Goal: Task Accomplishment & Management: Use online tool/utility

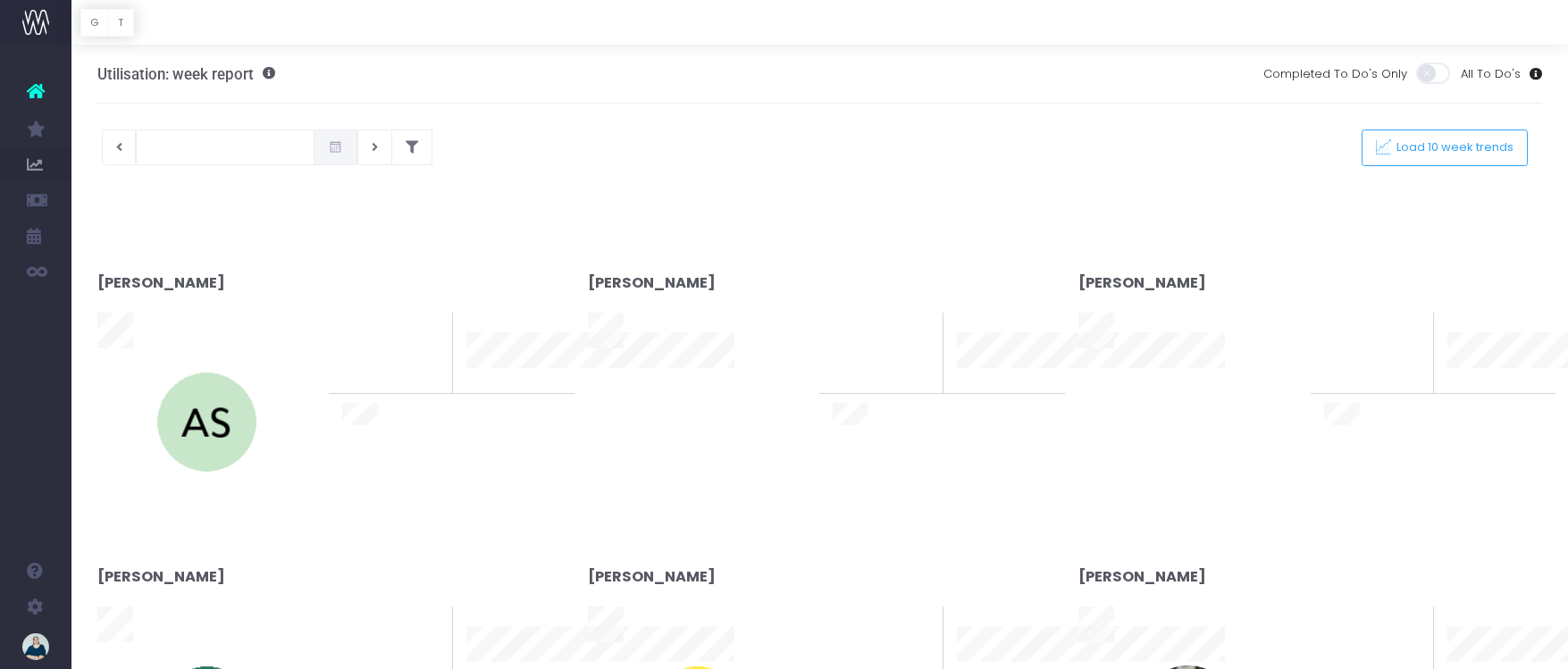
type input "[DATE]"
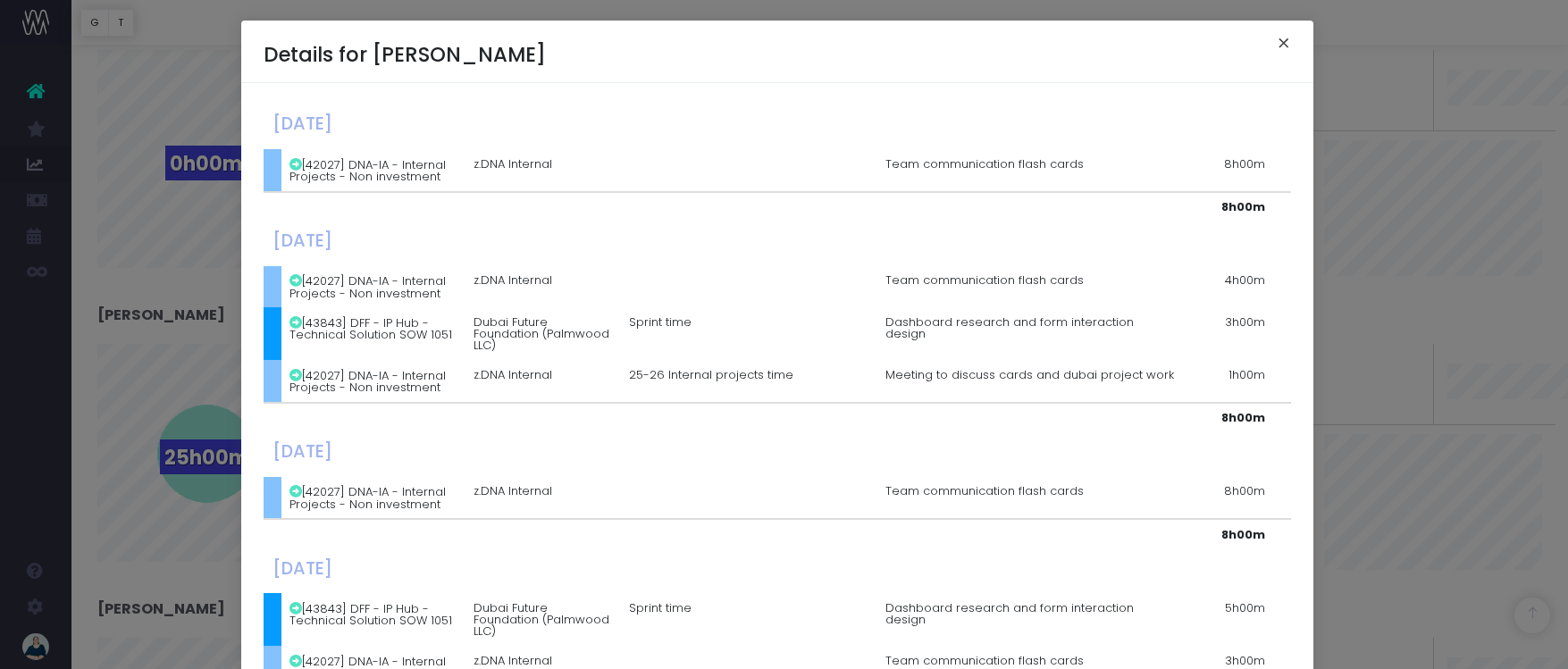
click at [1276, 39] on button "×" at bounding box center [1284, 46] width 37 height 29
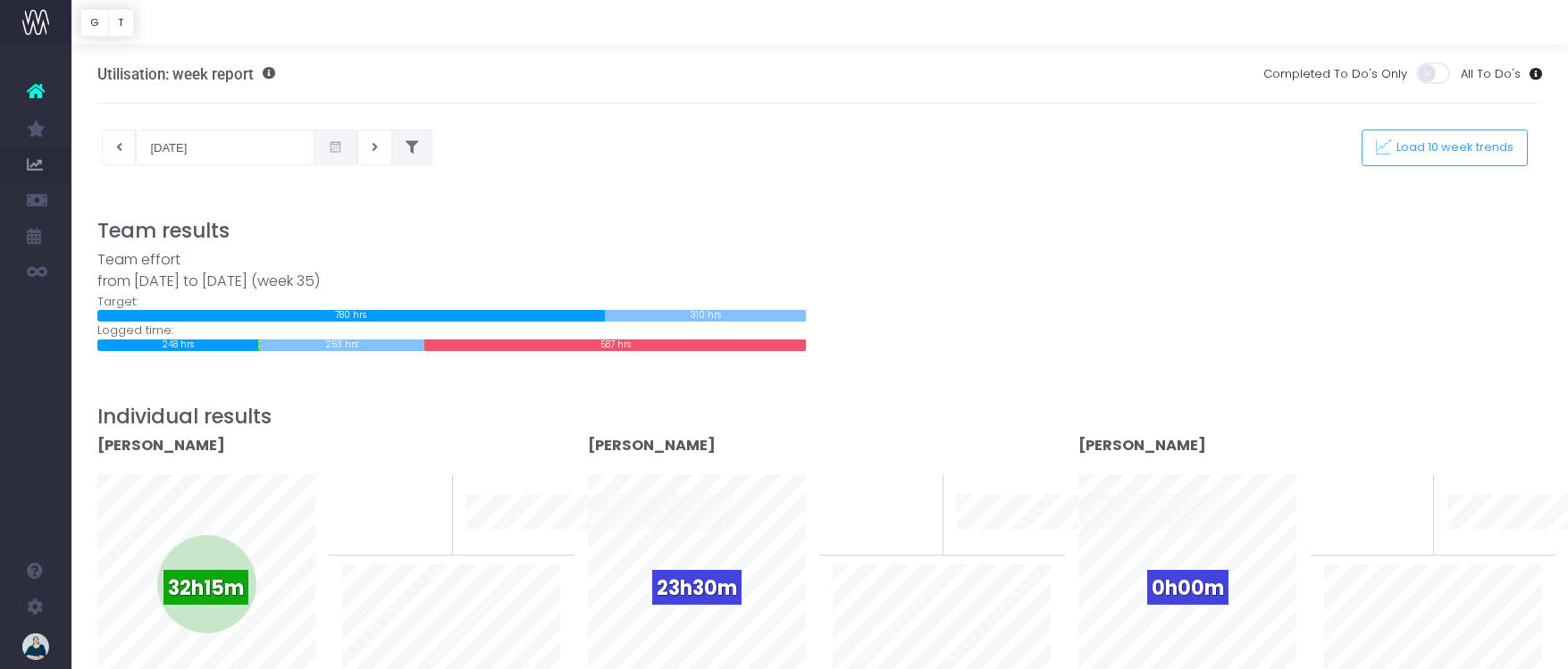
click at [405, 148] on icon at bounding box center [411, 148] width 12 height 0
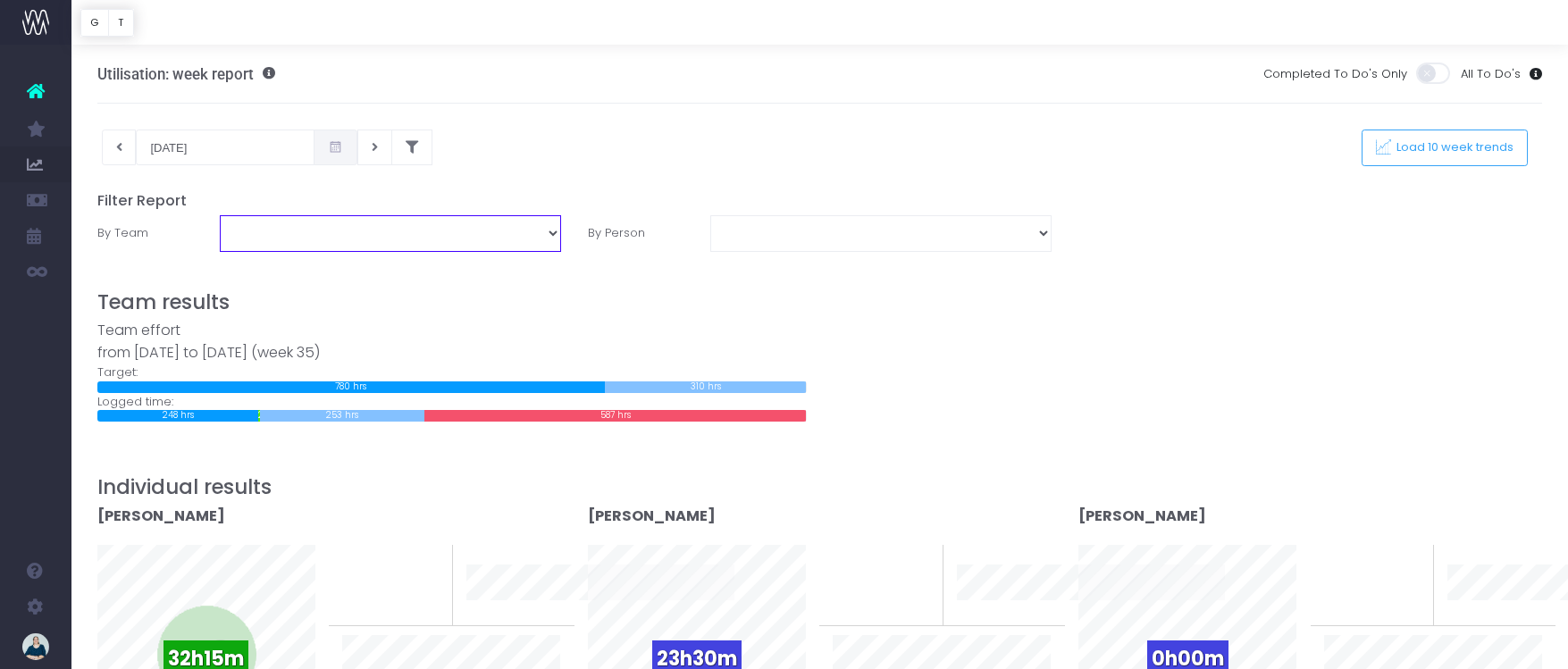
click at [389, 232] on select "DNA Design TEAM: Design TEAM: Development TEAM: Programme TEAM: Services" at bounding box center [390, 233] width 342 height 36
click at [220, 215] on select "DNA Design TEAM: Design TEAM: Development TEAM: Programme TEAM: Services" at bounding box center [390, 233] width 342 height 36
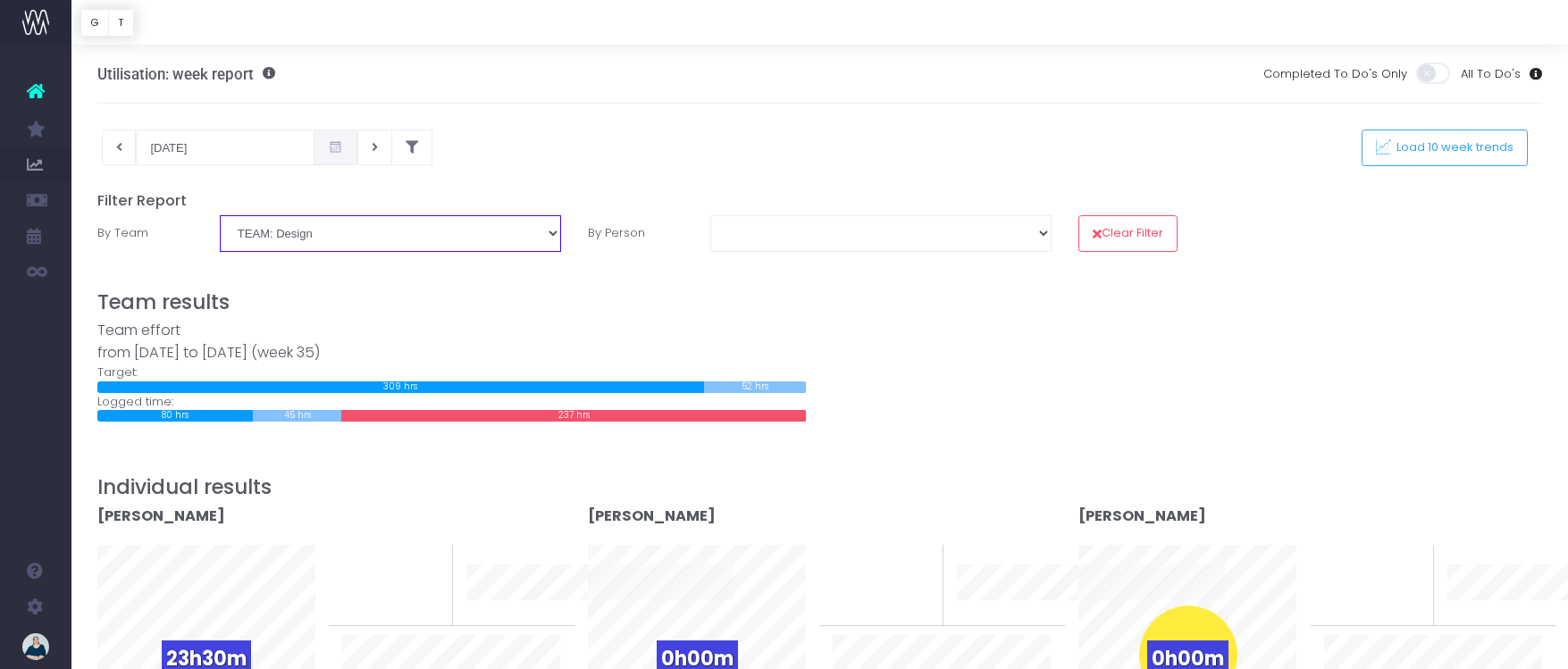
click at [384, 225] on select "DNA Design TEAM: Design TEAM: Development TEAM: Programme TEAM: Services" at bounding box center [390, 233] width 342 height 36
click at [220, 215] on select "DNA Design TEAM: Design TEAM: Development TEAM: Programme TEAM: Services" at bounding box center [390, 233] width 342 height 36
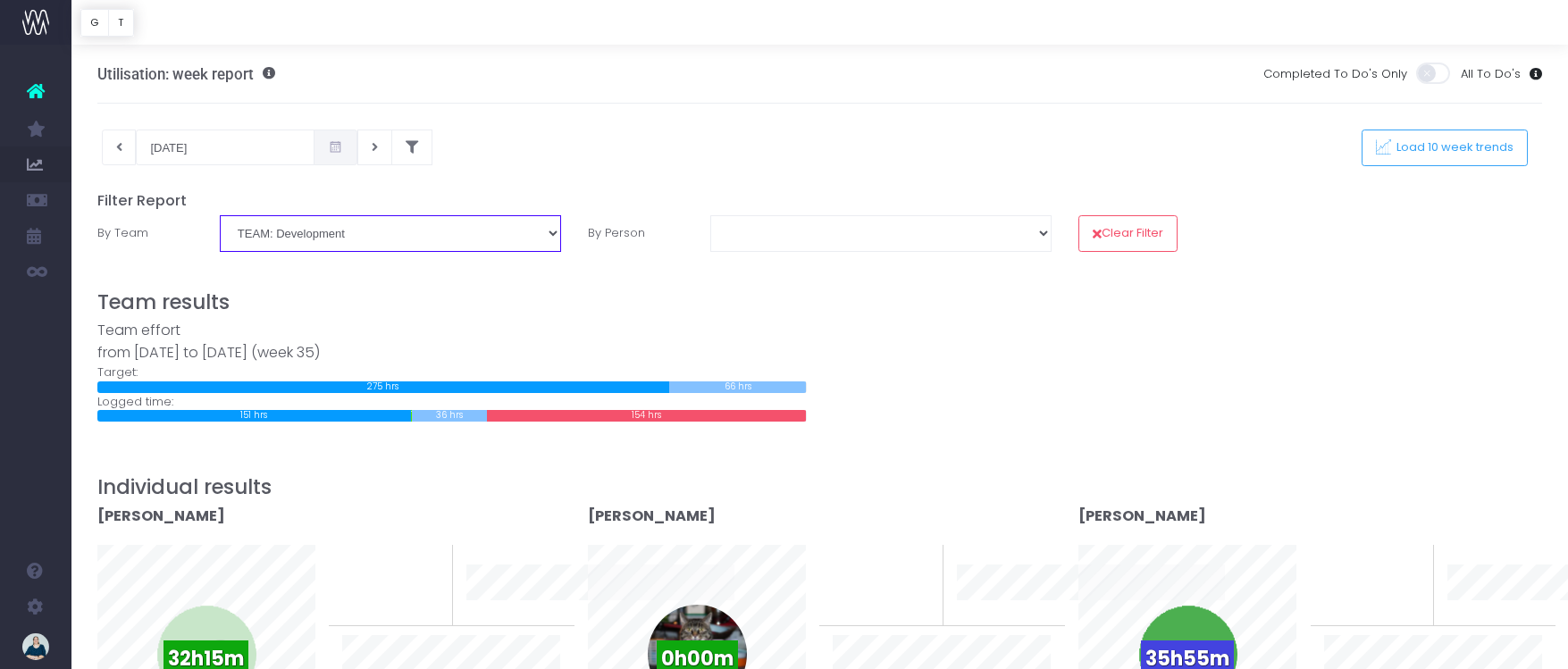
click at [413, 240] on select "DNA Design TEAM: Design TEAM: Development TEAM: Programme TEAM: Services" at bounding box center [390, 233] width 342 height 36
select select "TEAM: Programme"
click at [220, 215] on select "DNA Design TEAM: Design TEAM: Development TEAM: Programme TEAM: Services" at bounding box center [390, 233] width 342 height 36
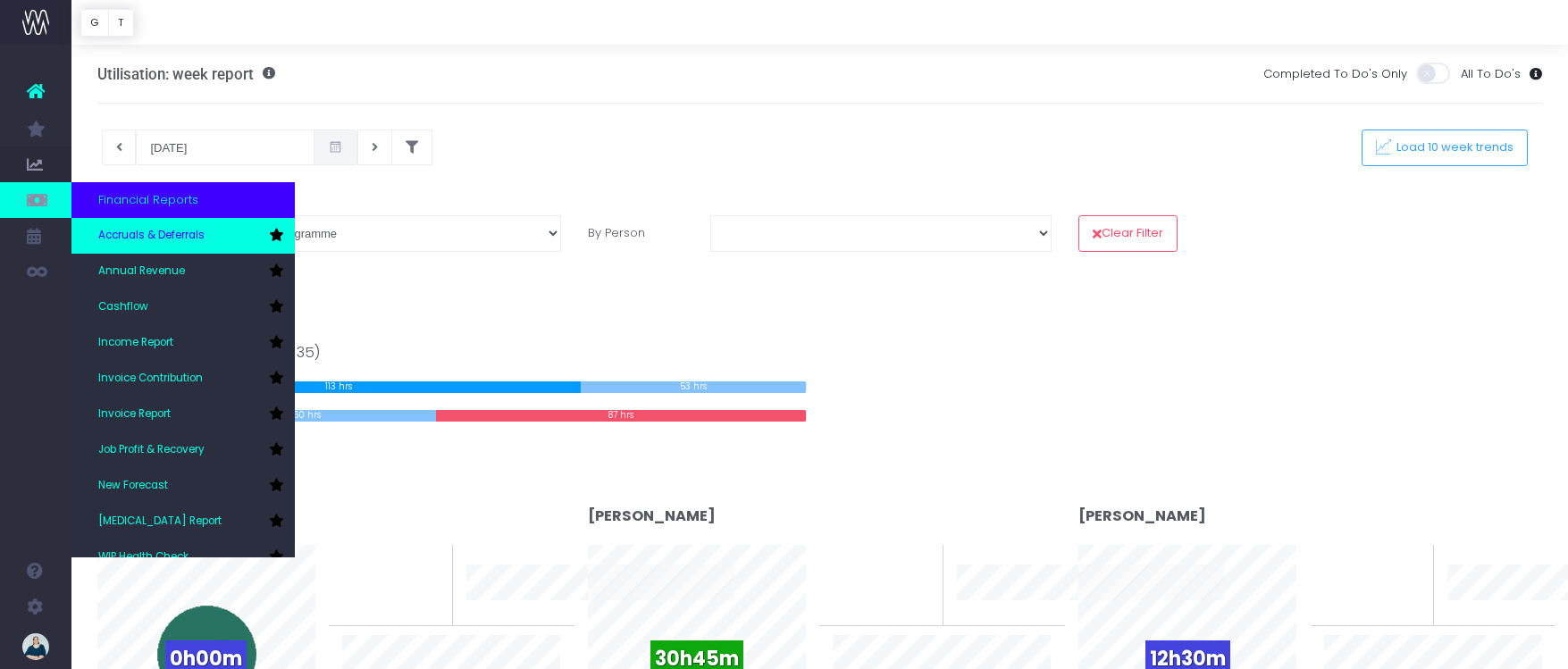
click at [172, 230] on span "Accruals & Deferrals" at bounding box center [151, 235] width 107 height 16
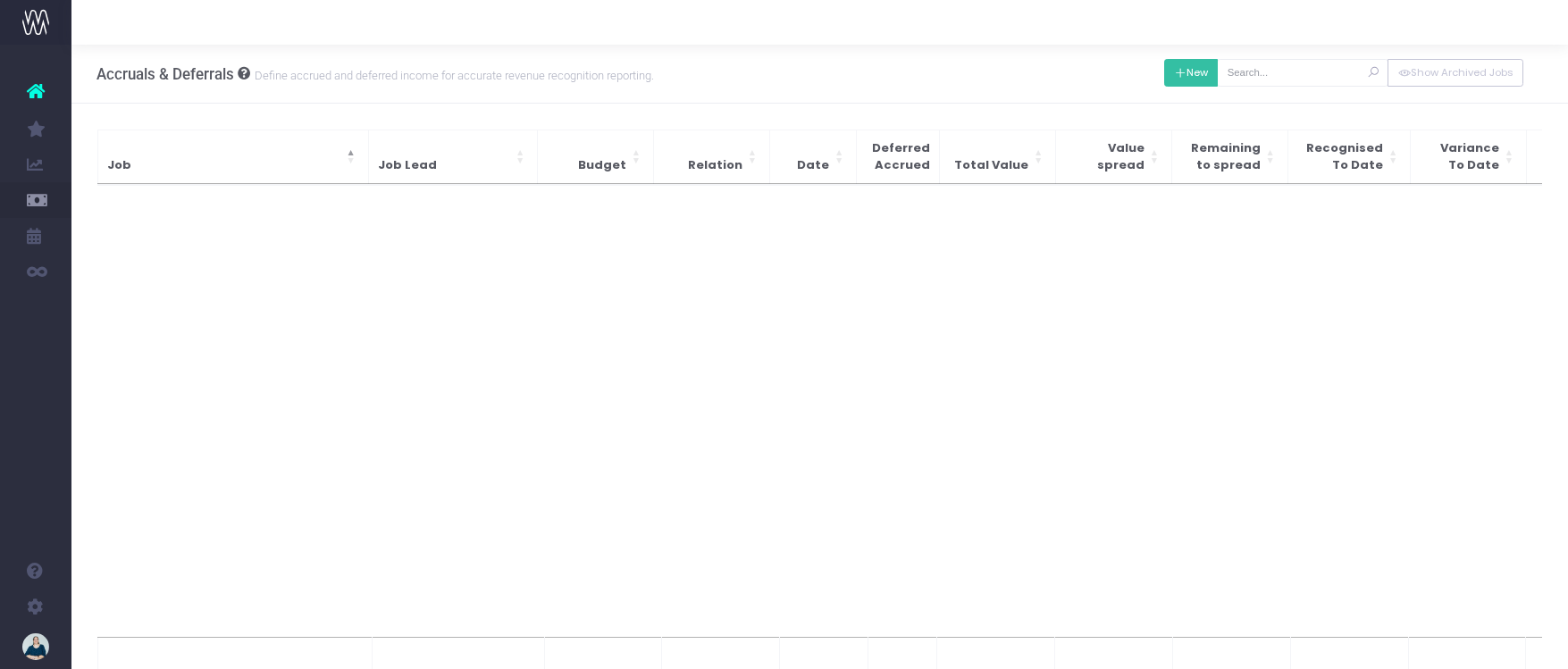
click at [1186, 72] on button "New" at bounding box center [1191, 72] width 54 height 28
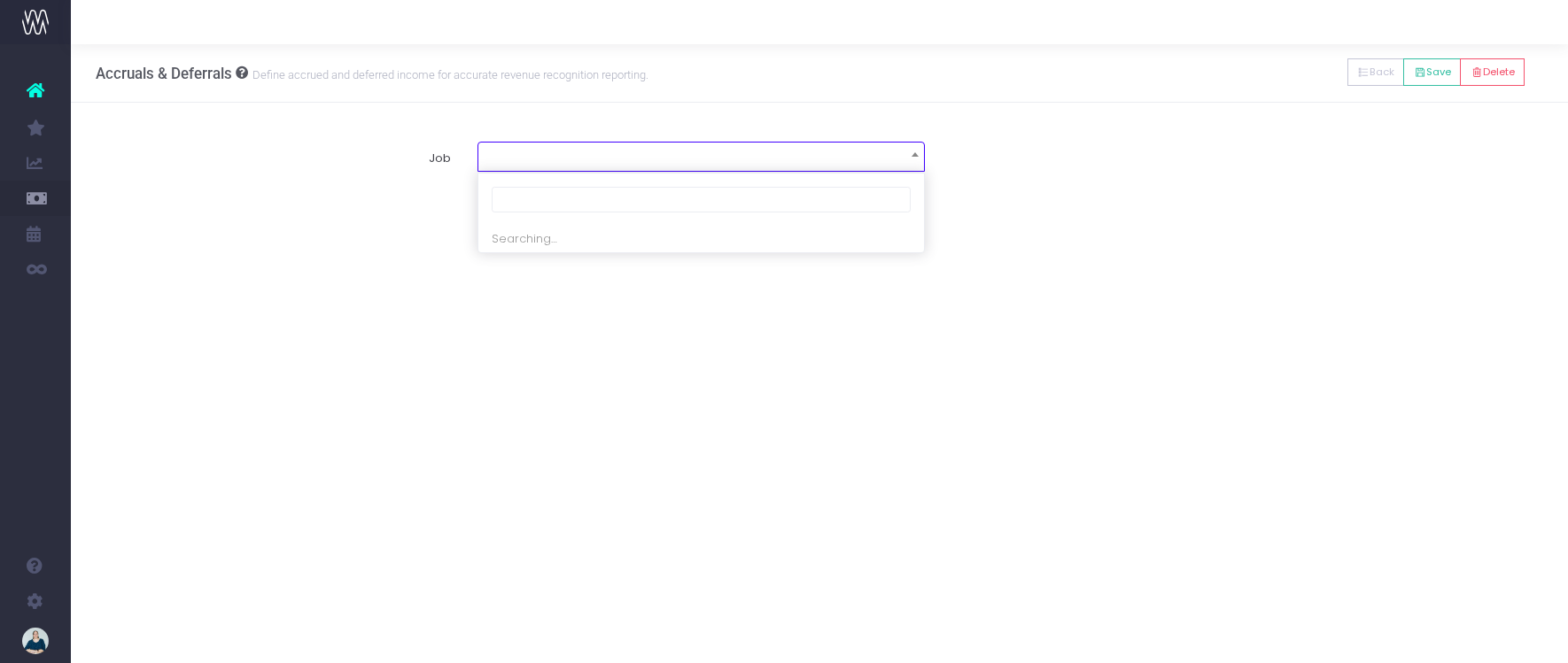
click at [555, 150] on span at bounding box center [700, 155] width 444 height 25
click at [554, 196] on input "search" at bounding box center [700, 200] width 418 height 26
type input "strea"
select select "1912111"
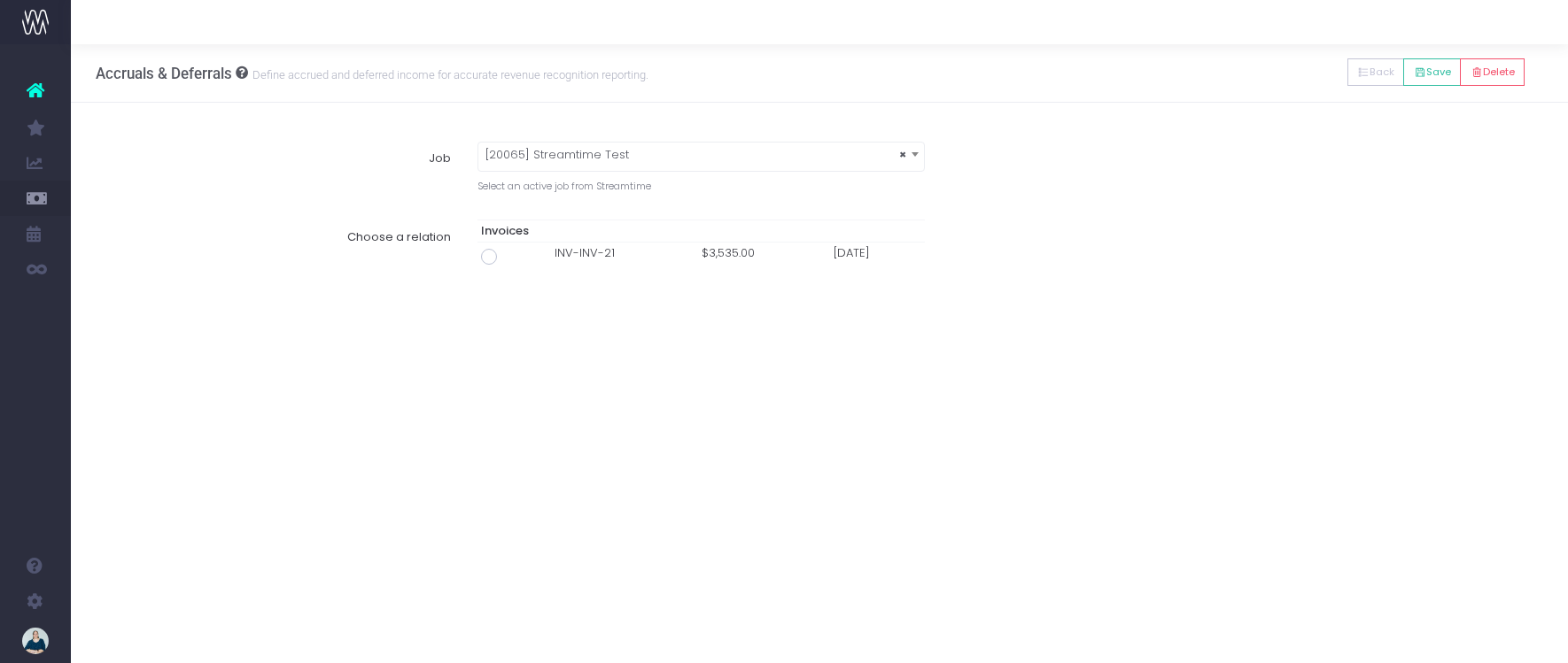
click at [487, 263] on span at bounding box center [489, 257] width 16 height 16
click at [508, 259] on input "radio" at bounding box center [513, 254] width 11 height 11
type input "Invoice INV-INV-21 / 24 Jul 25 / $3,535.00"
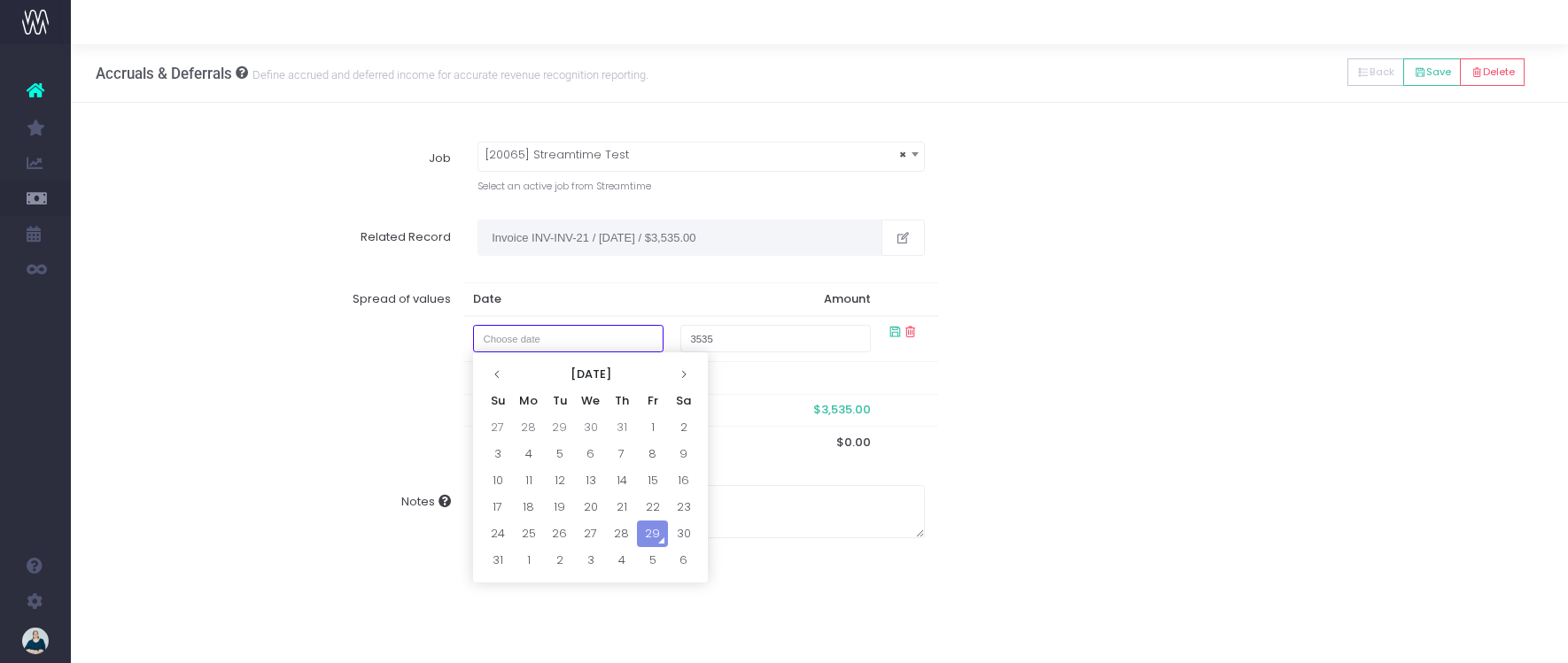
click at [526, 335] on input "text" at bounding box center [568, 339] width 191 height 27
click at [532, 532] on td "25" at bounding box center [528, 534] width 31 height 26
type input "25 August 2025"
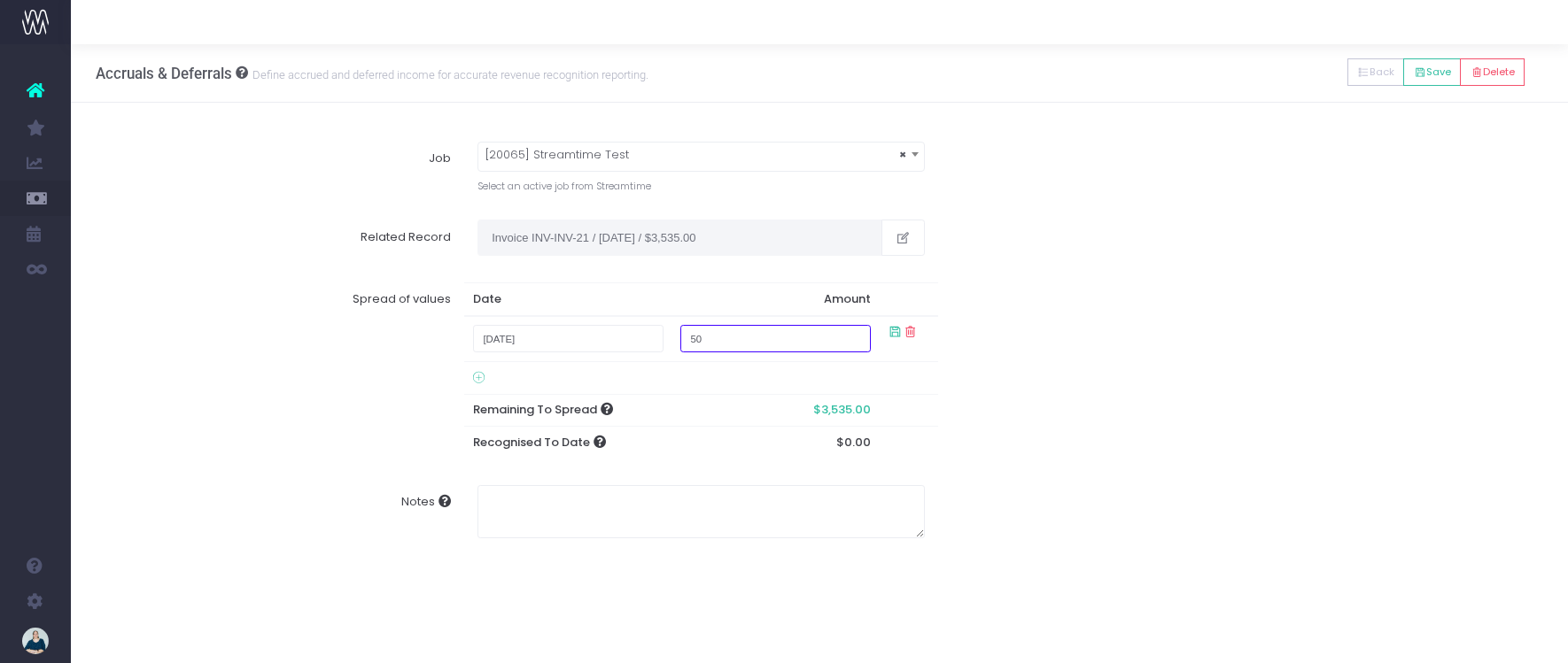
type input "500"
click at [1096, 453] on div "Spread of values Date Amount 25 August 2025 500 Remaining To Spread $3,535.00 R…" at bounding box center [820, 370] width 1474 height 203
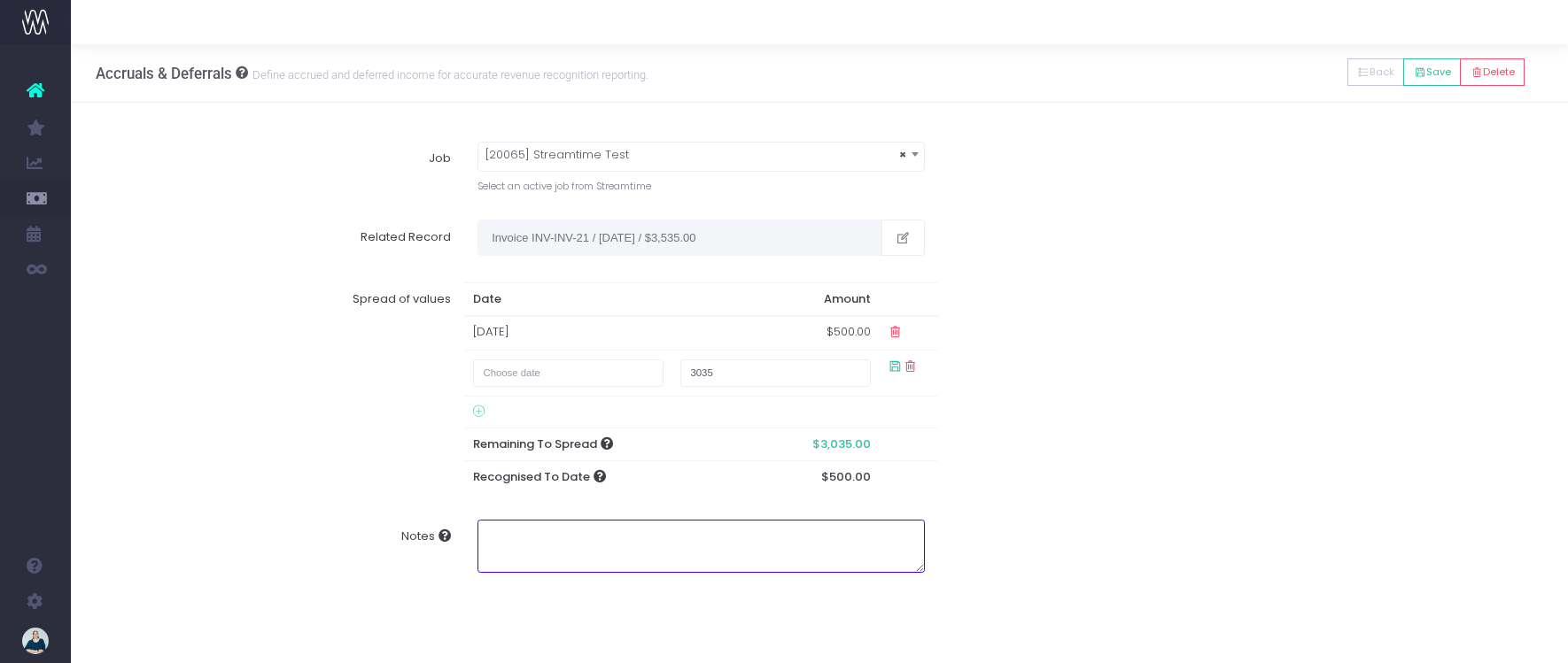
click at [835, 533] on textarea "Notes" at bounding box center [700, 546] width 446 height 53
type textarea "Testing"
click at [1293, 467] on div "Spread of values Date Amount 25 Aug 2025 $500.00 3035 Remaining To Spread $3,03…" at bounding box center [820, 388] width 1474 height 238
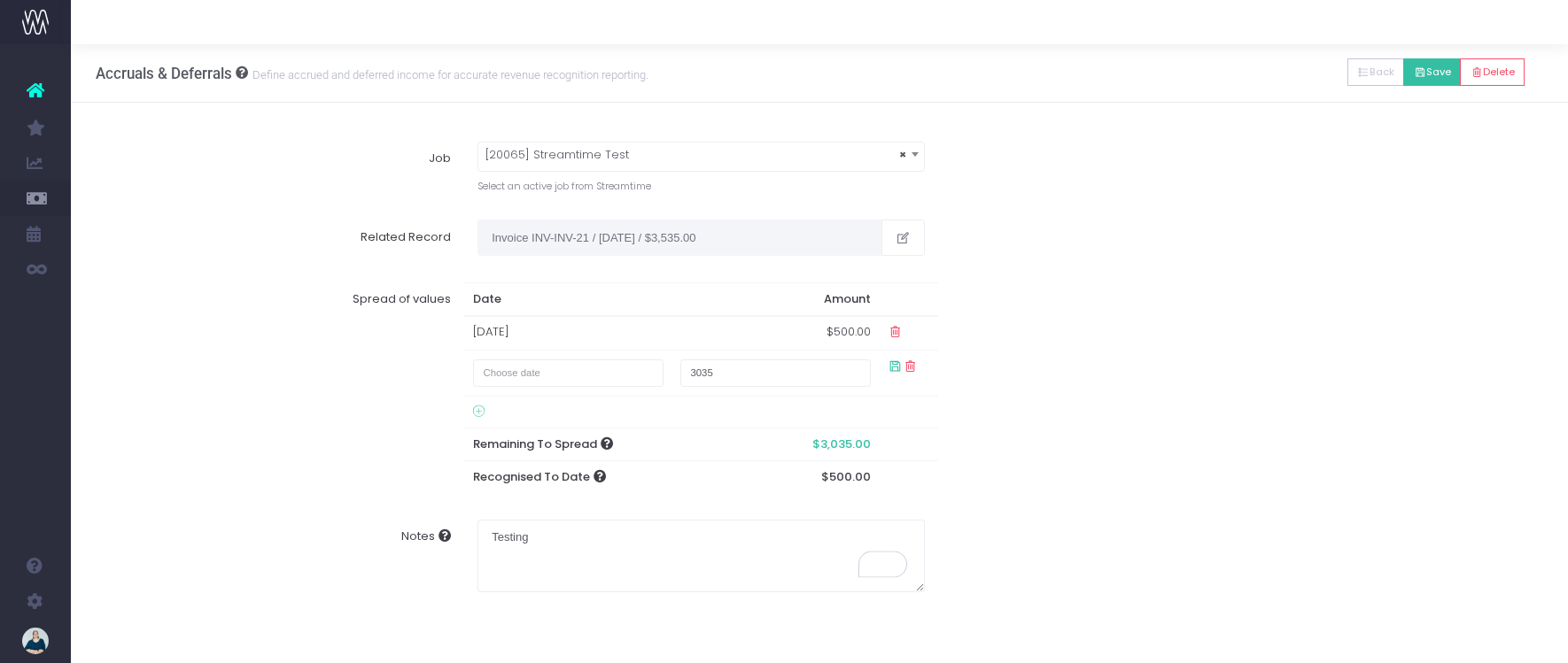
click at [1419, 73] on icon at bounding box center [1420, 73] width 12 height 0
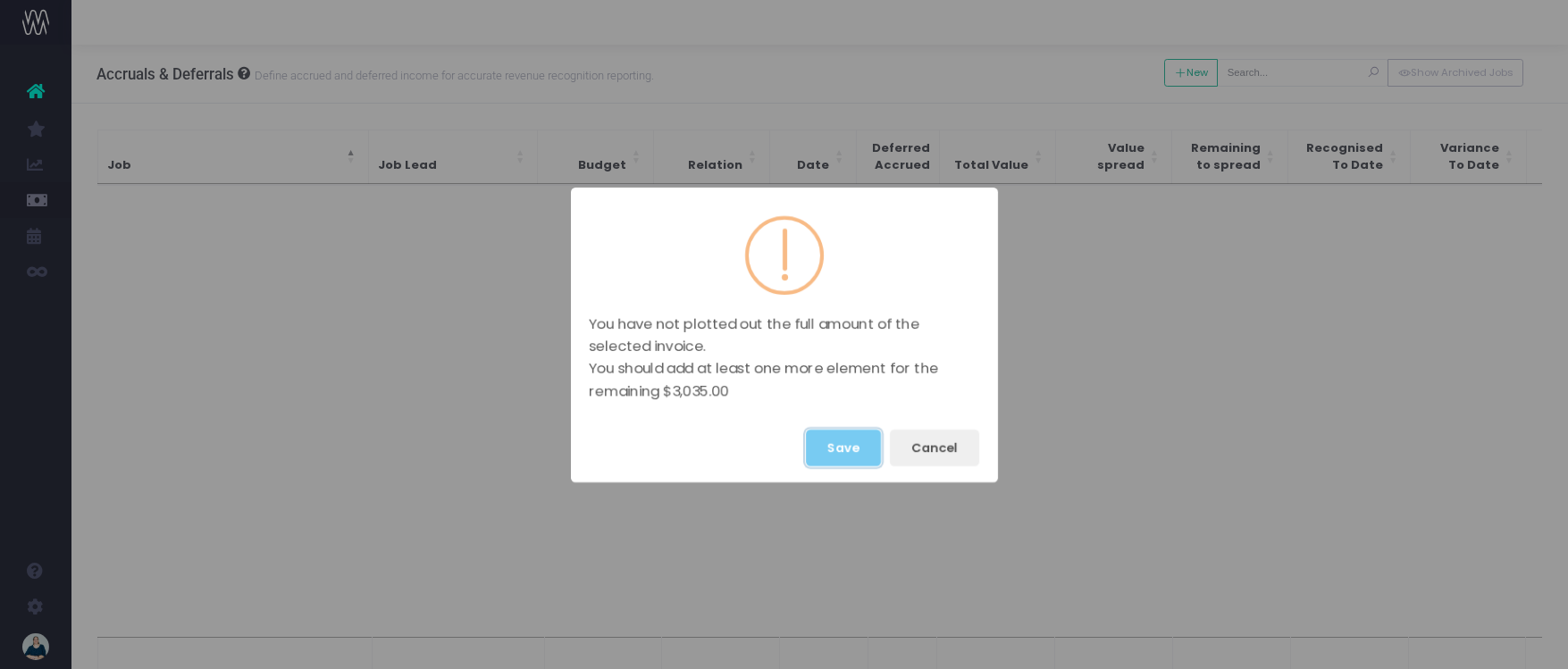
click at [850, 450] on button "Save" at bounding box center [843, 448] width 75 height 36
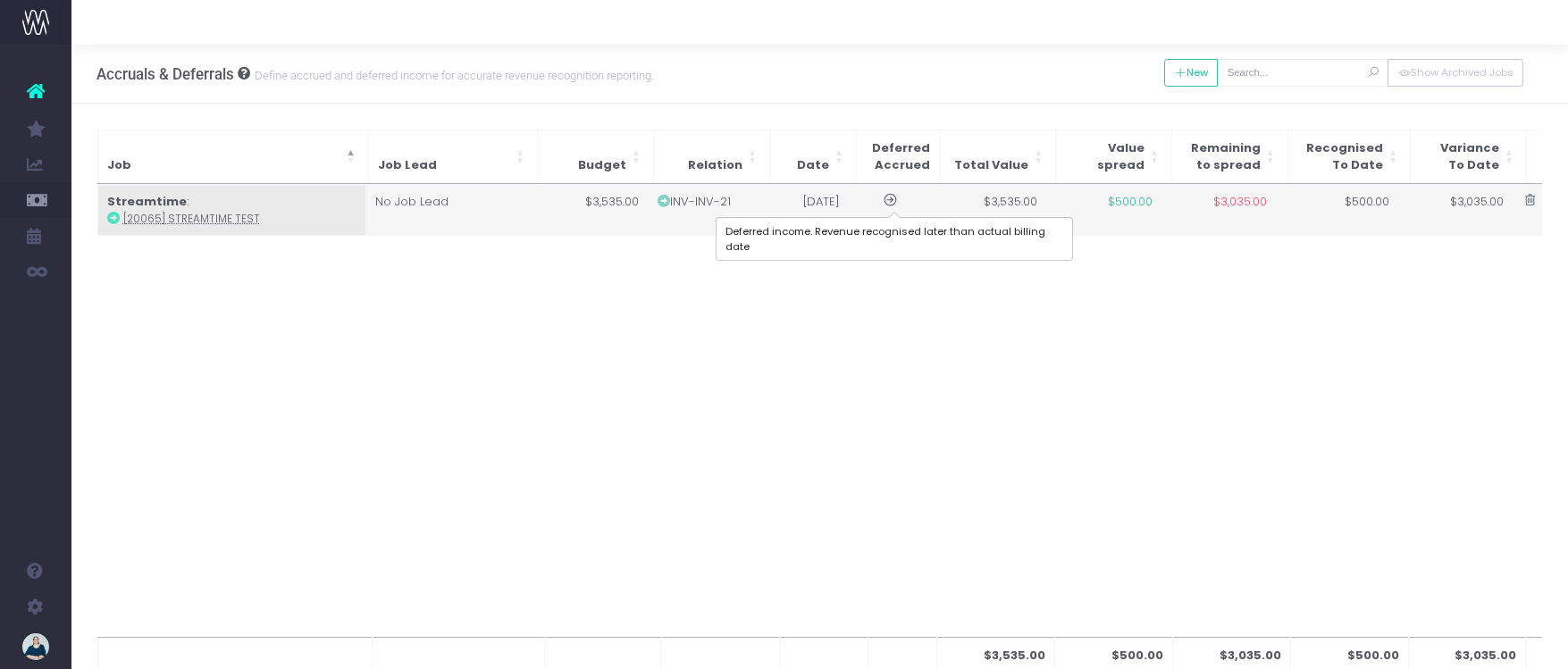
click at [895, 199] on icon at bounding box center [891, 201] width 15 height 15
type input "[20065] Streamtime Test"
type textarea "Testing"
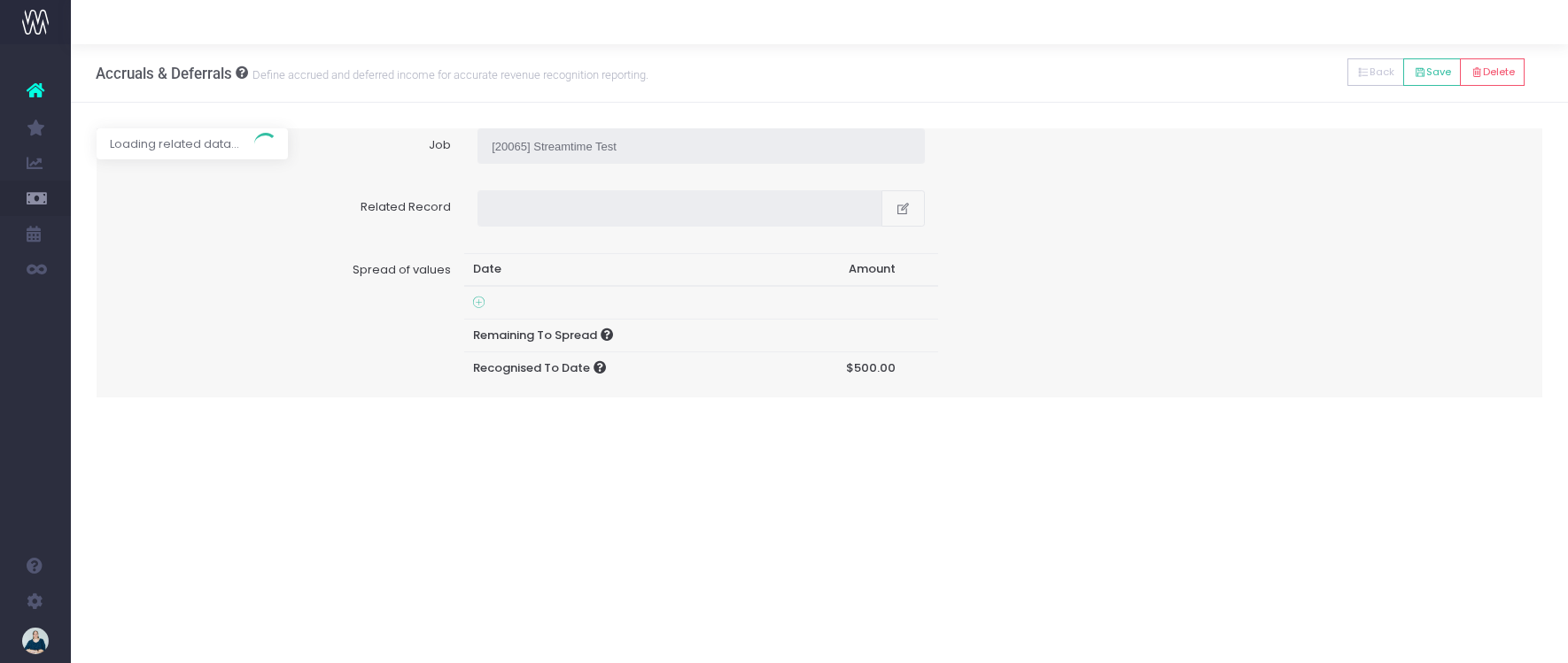
type input "Invoice INV-INV-21 / 24 Jul 25 / $3,535.00"
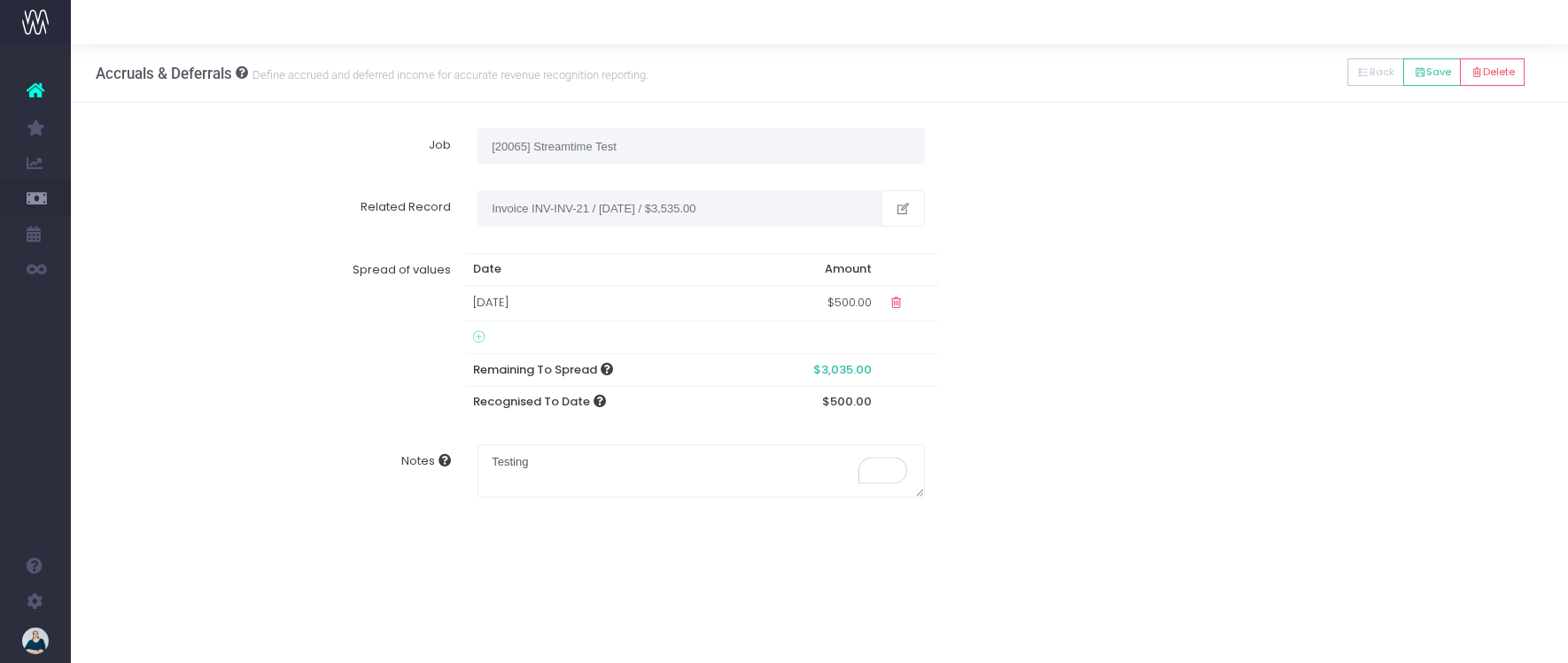
click at [841, 376] on span "$3,035.00" at bounding box center [842, 370] width 58 height 14
drag, startPoint x: 854, startPoint y: 367, endPoint x: 821, endPoint y: 373, distance: 33.5
click at [821, 373] on span "$3,035.00" at bounding box center [842, 370] width 58 height 14
click at [839, 357] on th "$3,035.00" at bounding box center [813, 370] width 136 height 33
click at [475, 339] on icon at bounding box center [478, 337] width 11 height 14
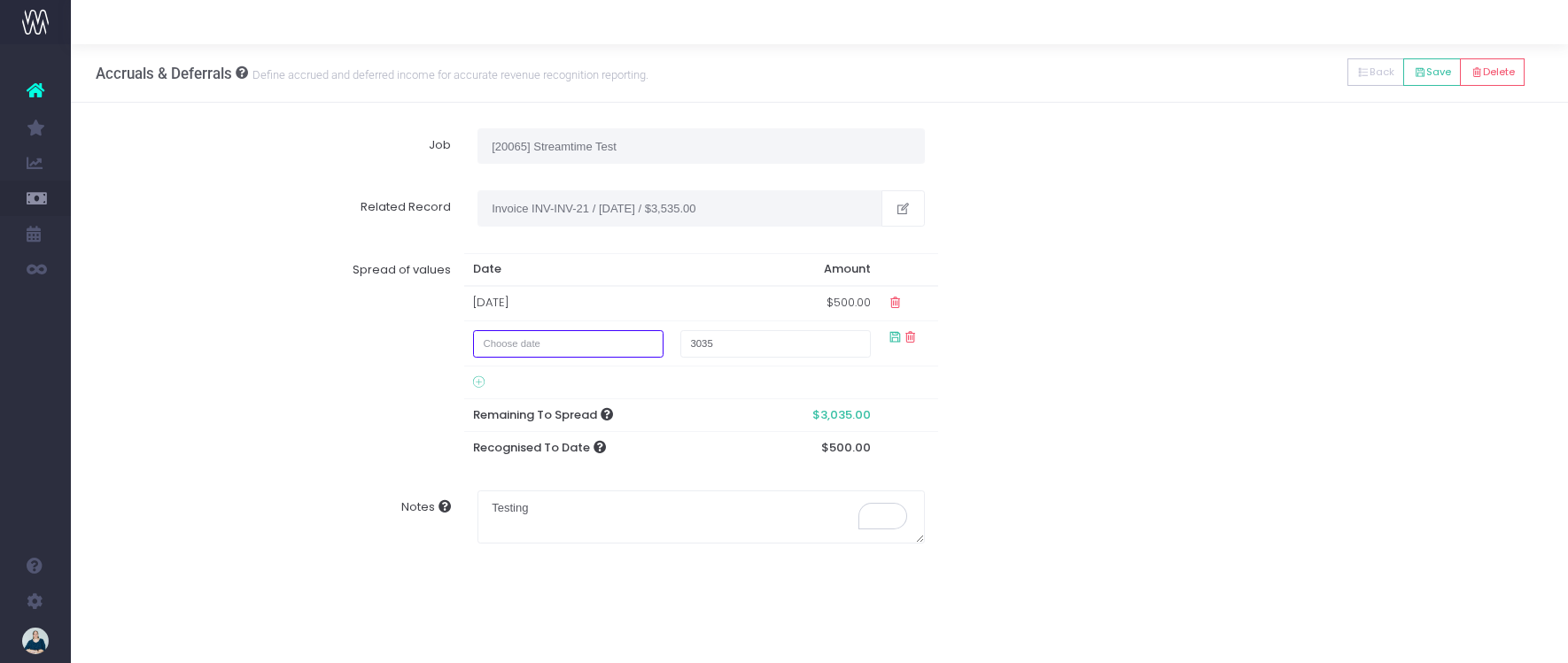
click at [552, 340] on input "text" at bounding box center [568, 343] width 191 height 27
click at [683, 379] on icon at bounding box center [683, 380] width 9 height 9
click at [557, 511] on td "21" at bounding box center [559, 514] width 31 height 26
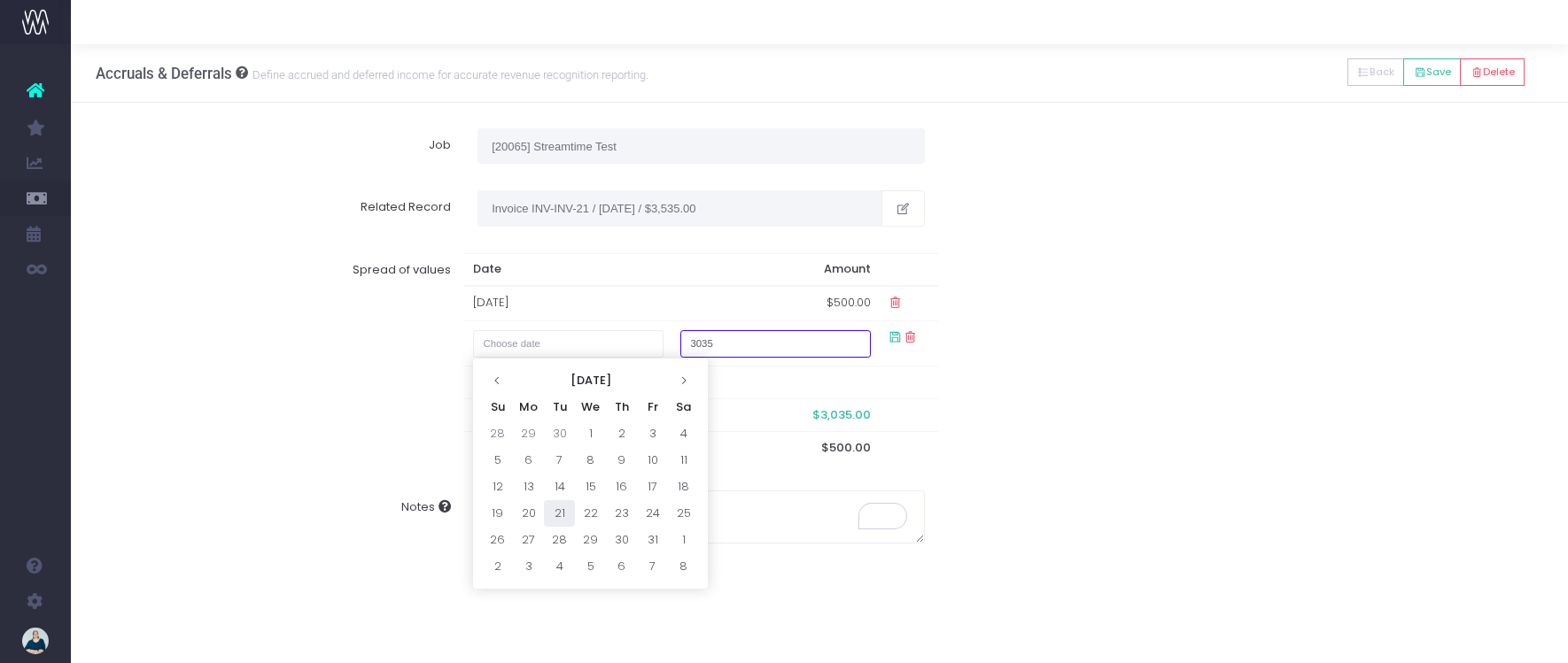
type input "21 October 2025"
click at [1083, 439] on div "Spread of values Date Amount 25 Aug 2025 $500.00 21 October 2025 3035 Remaining…" at bounding box center [820, 358] width 1474 height 238
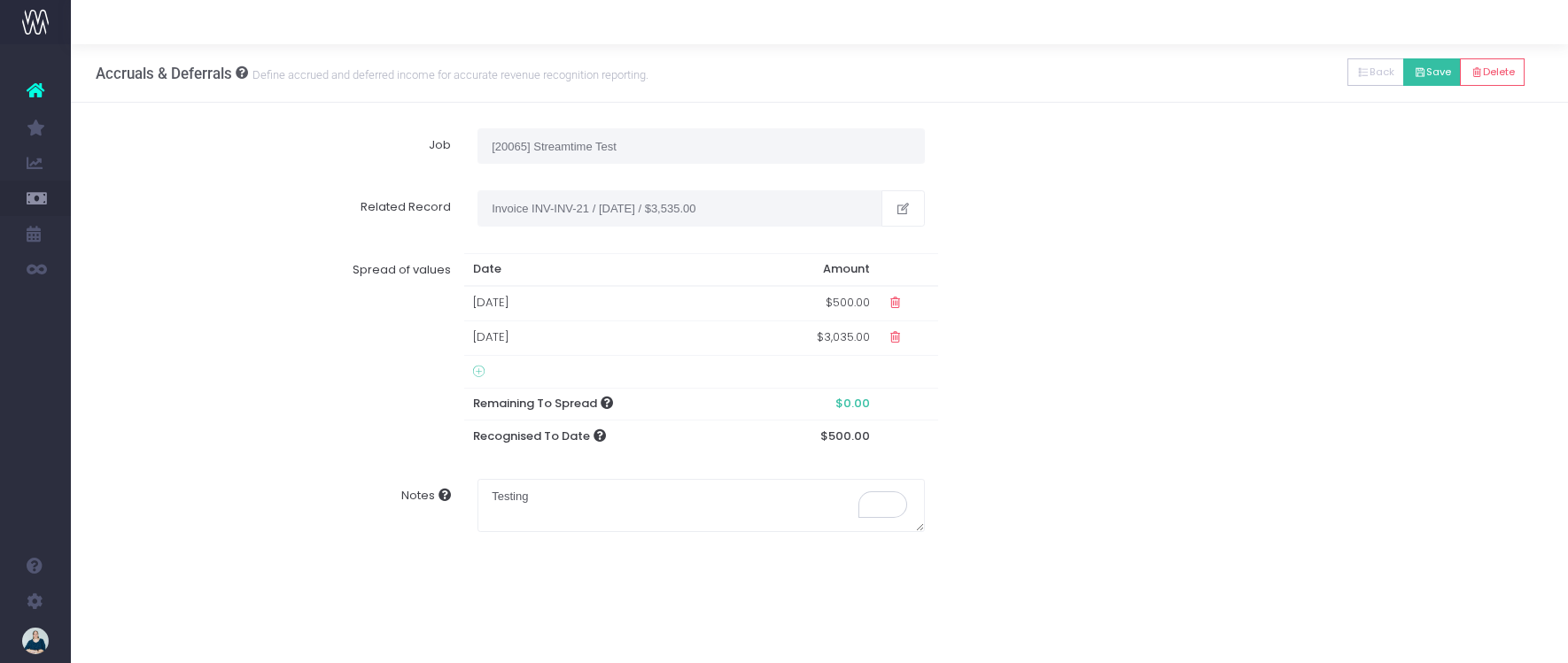
click at [1434, 69] on button "Save" at bounding box center [1431, 72] width 58 height 27
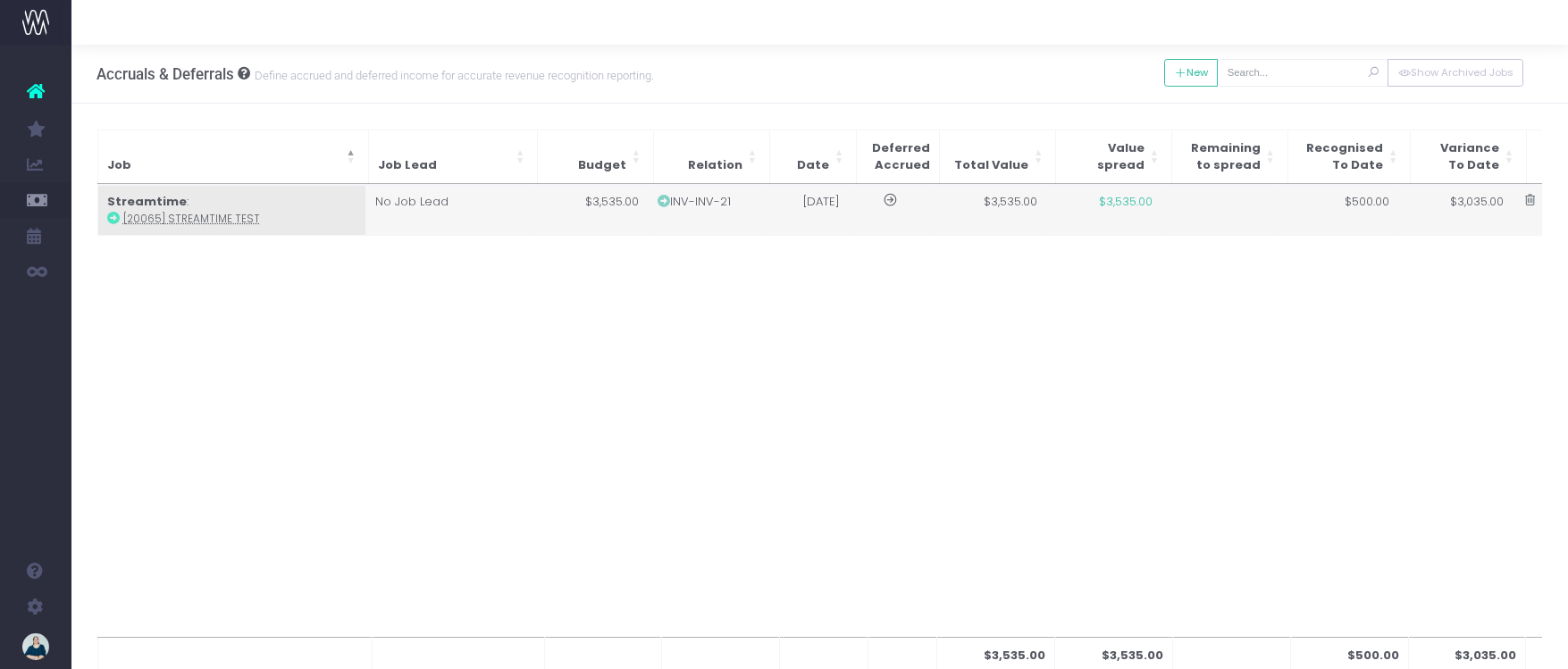
click at [1532, 199] on icon at bounding box center [1530, 201] width 15 height 15
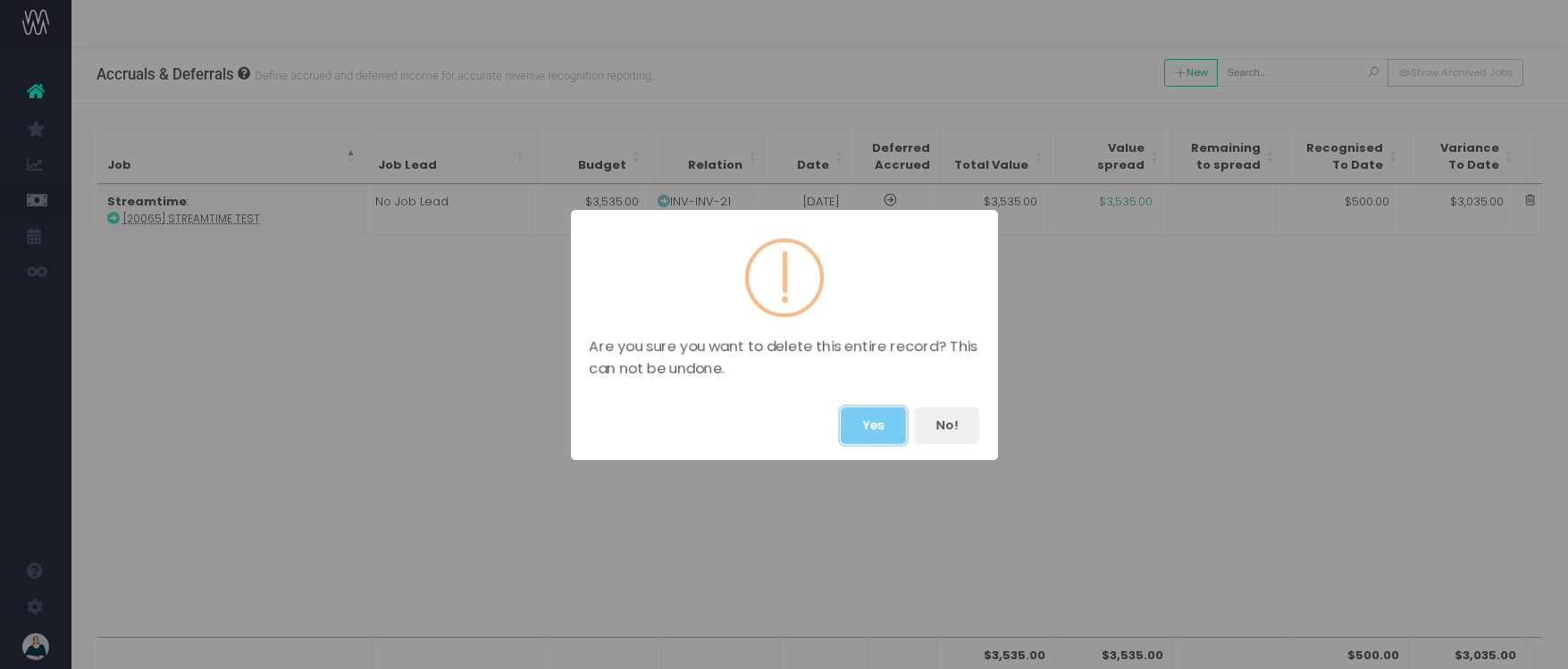
click at [857, 415] on button "Yes" at bounding box center [873, 425] width 66 height 36
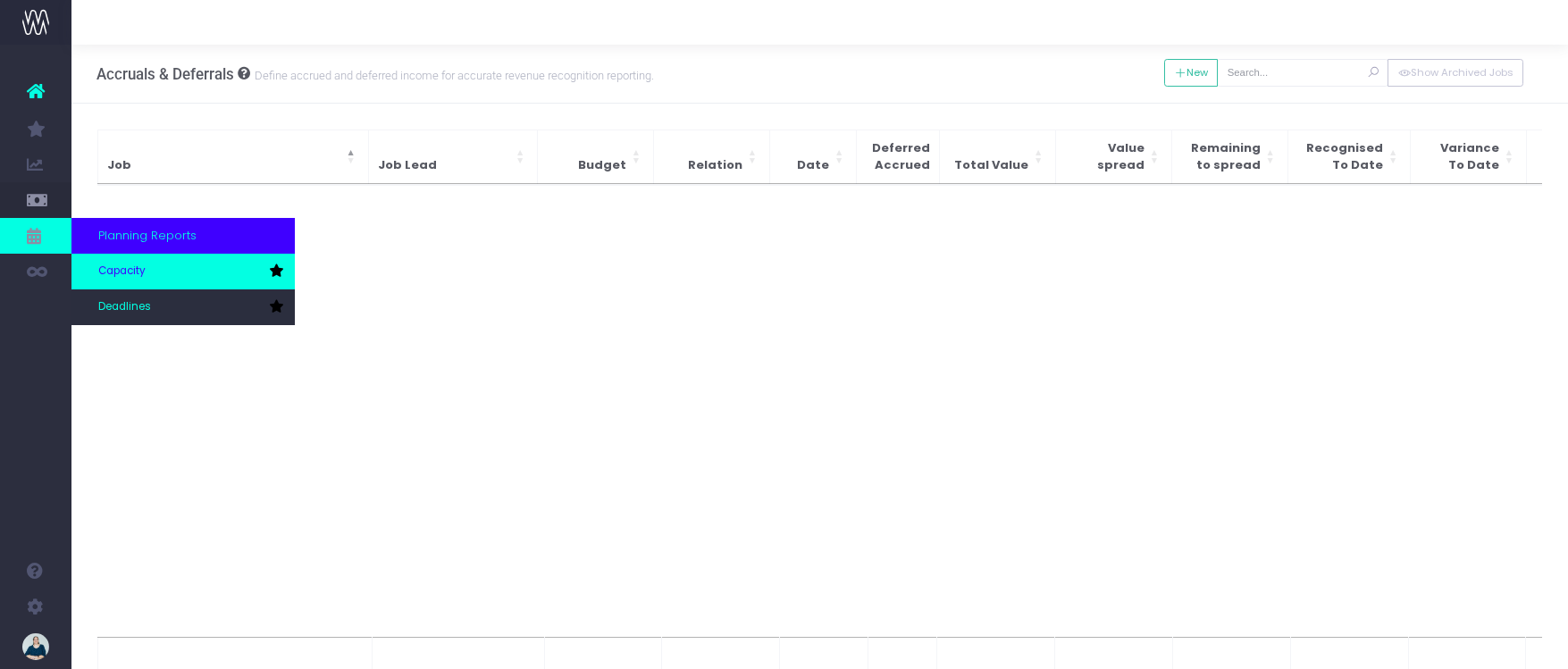
click at [121, 270] on span "Capacity" at bounding box center [122, 271] width 48 height 16
